Goal: Task Accomplishment & Management: Use online tool/utility

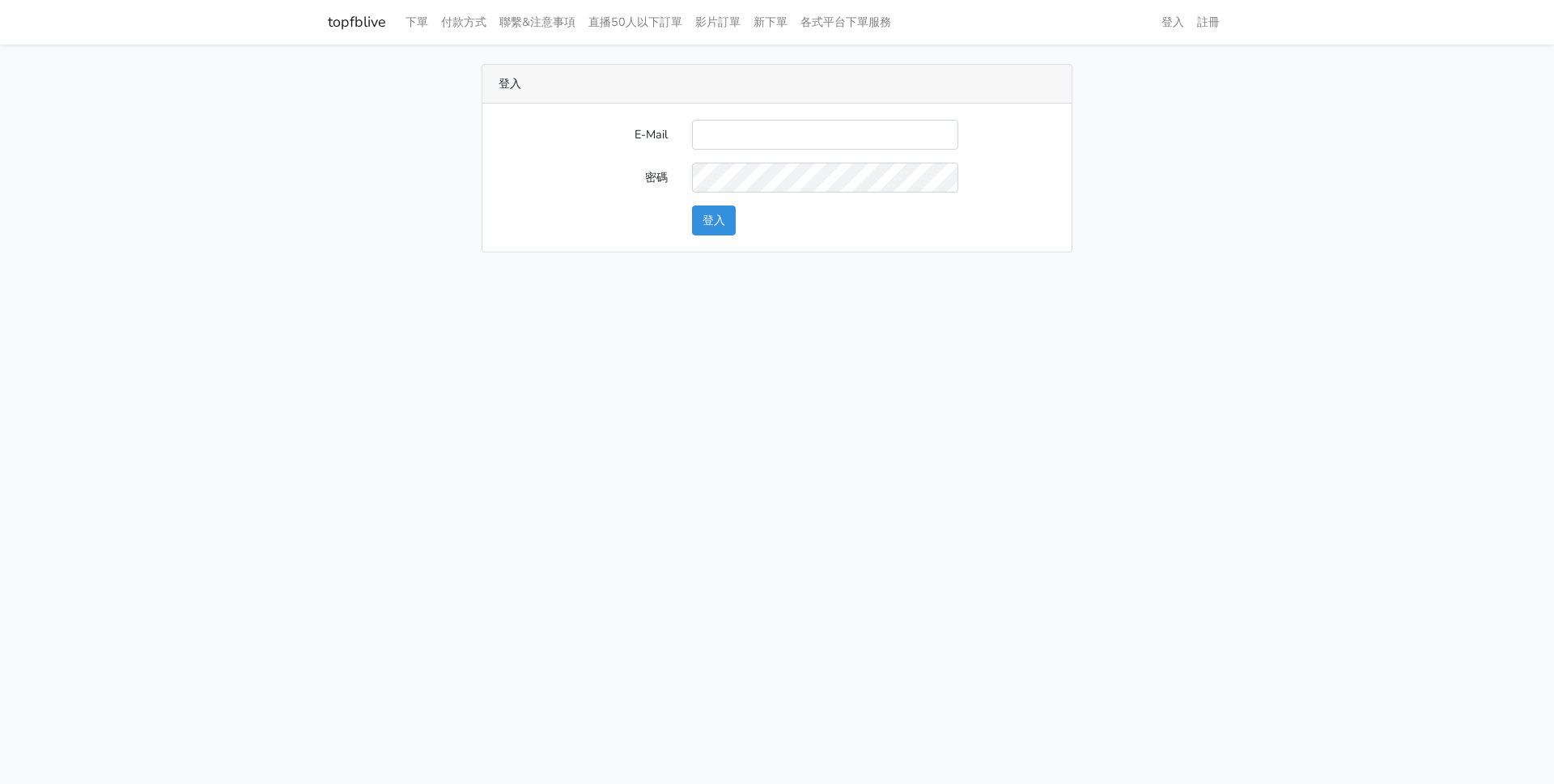
click at [875, 132] on input "E-Mail" at bounding box center [825, 135] width 266 height 30
type input "[EMAIL_ADDRESS][DOMAIN_NAME]"
click at [692, 206] on button "登入" at bounding box center [714, 220] width 44 height 30
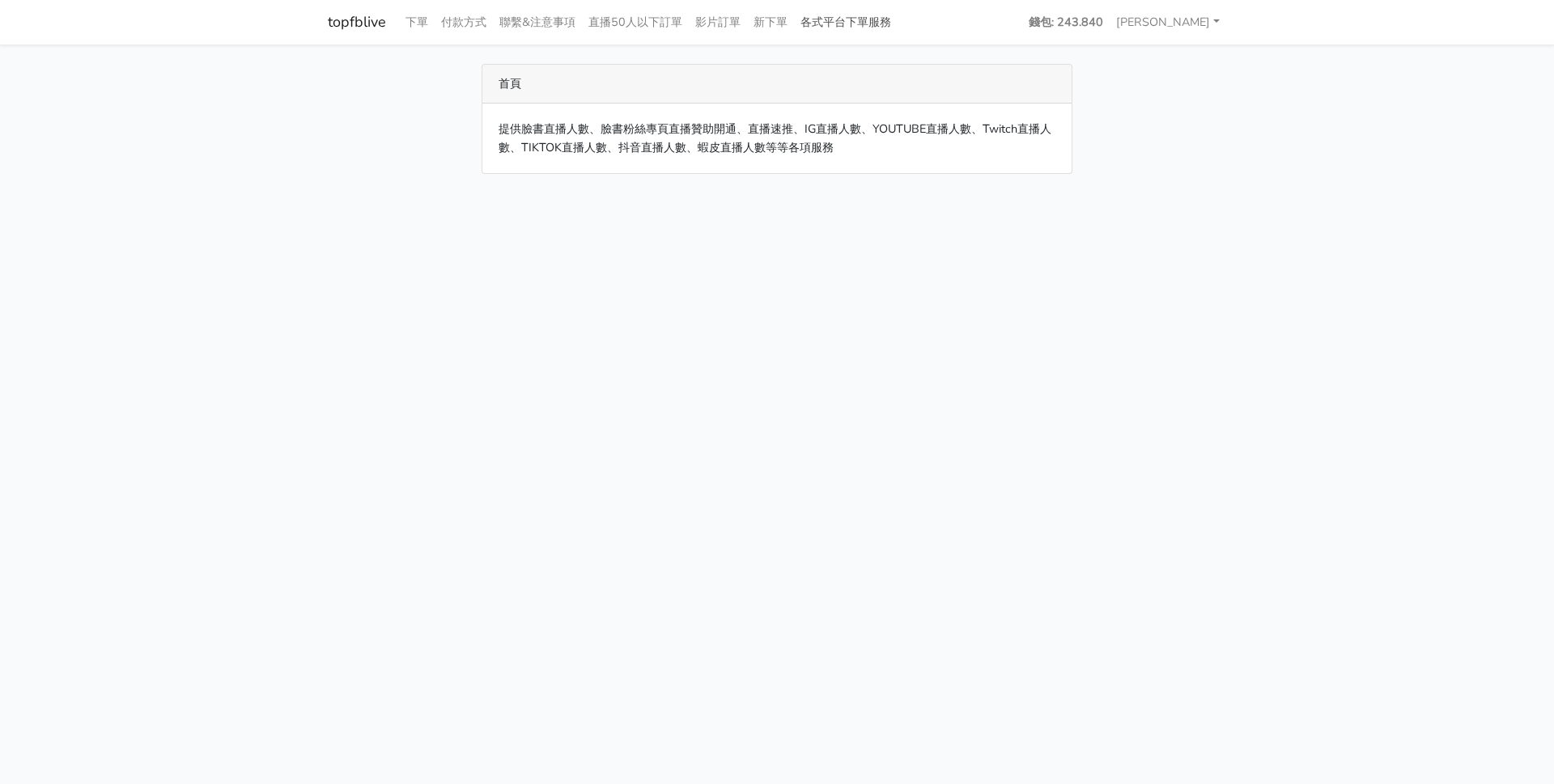
click at [878, 26] on link "各式平台下單服務" at bounding box center [845, 22] width 104 height 31
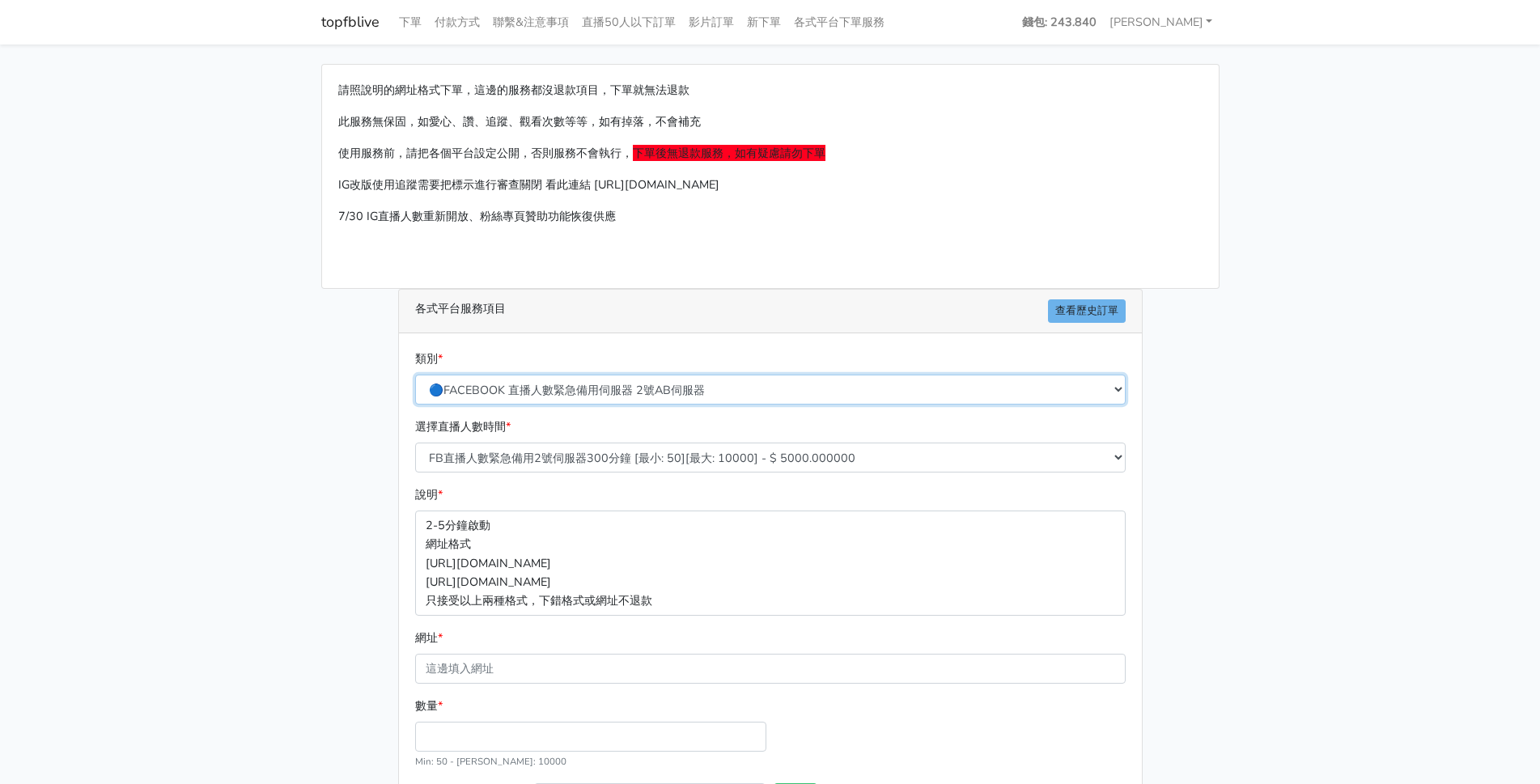
click at [579, 387] on select "🔵FACEBOOK 直播人數緊急備用伺服器 2號AB伺服器 🔵FACEBOOK 網軍專用貼文留言 安全保密 🔵9/30 FACEBOOK 直播人數緩慢進場緩慢…" at bounding box center [770, 390] width 710 height 30
select select "🔵9/30 FACEBOOK 直播人數緩慢進場緩慢退場 台灣獨家"
click at [415, 375] on select "🔵FACEBOOK 直播人數緊急備用伺服器 2號AB伺服器 🔵FACEBOOK 網軍專用貼文留言 安全保密 🔵9/30 FACEBOOK 直播人數緩慢進場緩慢…" at bounding box center [770, 390] width 710 height 30
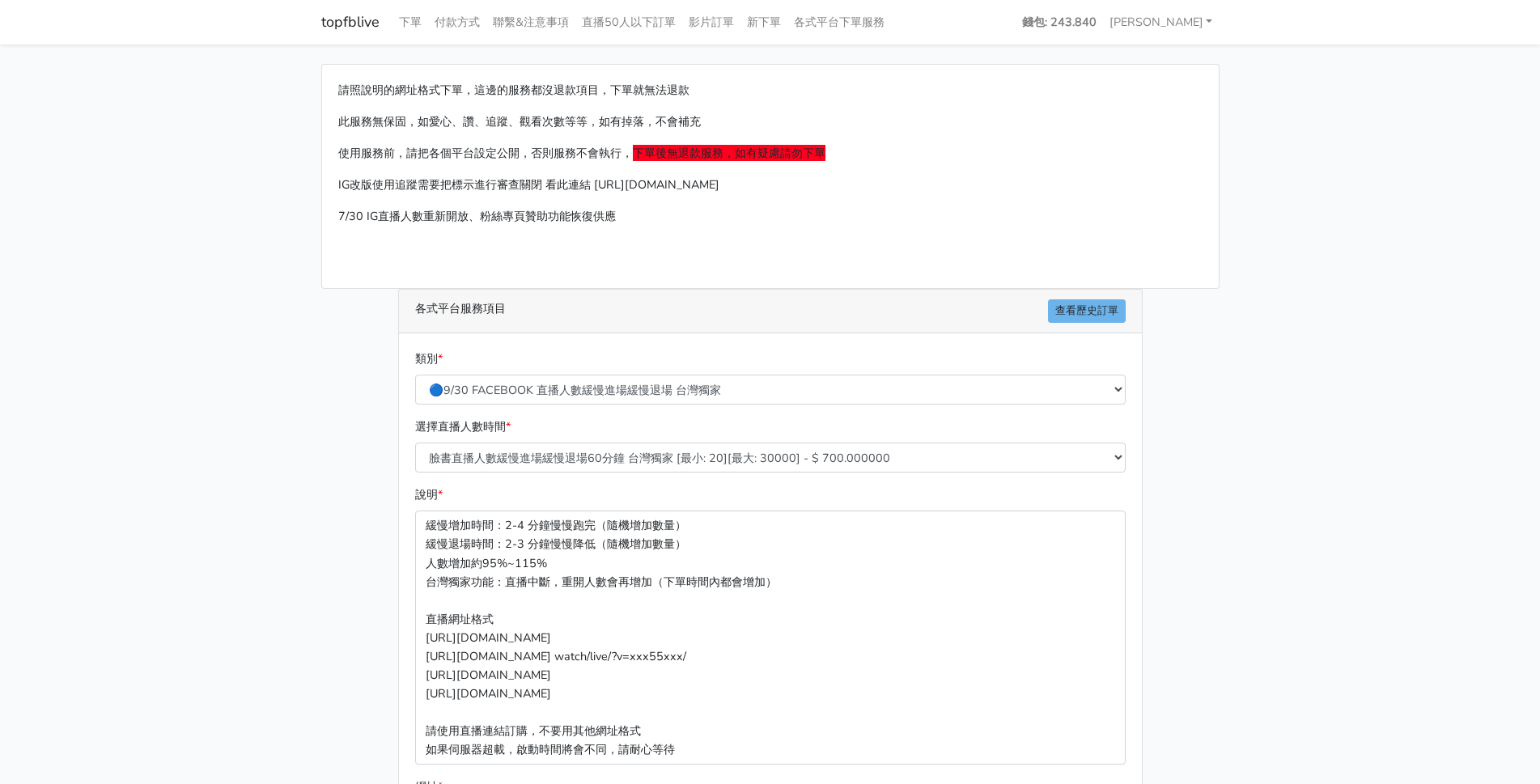
click at [1436, 488] on main "請照說明的網址格式下單，這邊的服務都沒退款項目，下單就無法退款 此服務無保固，如愛心、讚、追蹤、觀看次數等等，如有掉落，不會補充 使用服務前，請把各個平台設定…" at bounding box center [770, 554] width 1540 height 1020
